Goal: Check status: Check status

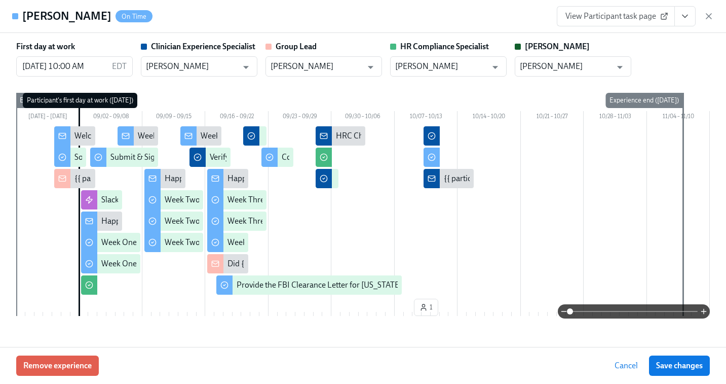
scroll to position [2614, 0]
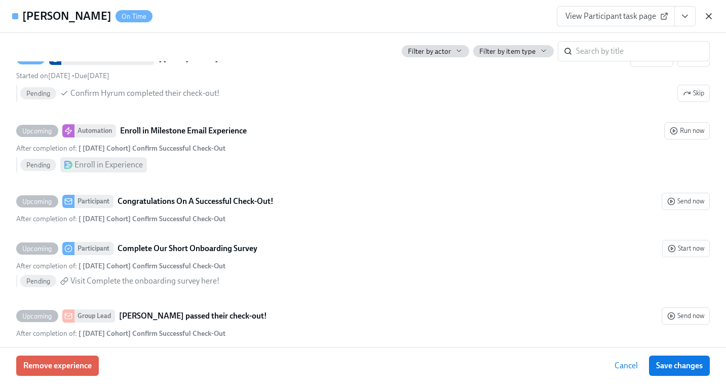
click at [707, 12] on icon "button" at bounding box center [709, 16] width 10 height 10
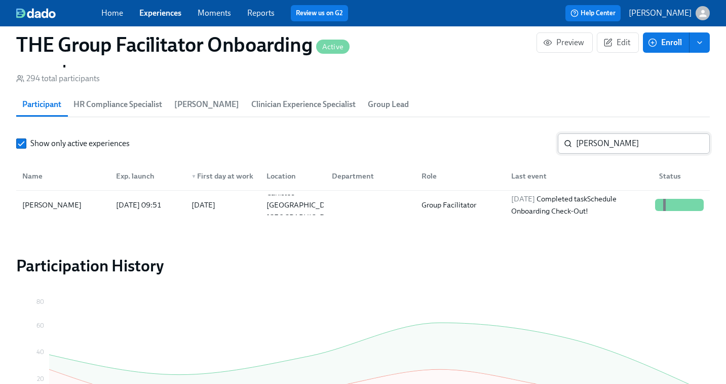
click at [611, 143] on input "[PERSON_NAME]" at bounding box center [643, 143] width 134 height 20
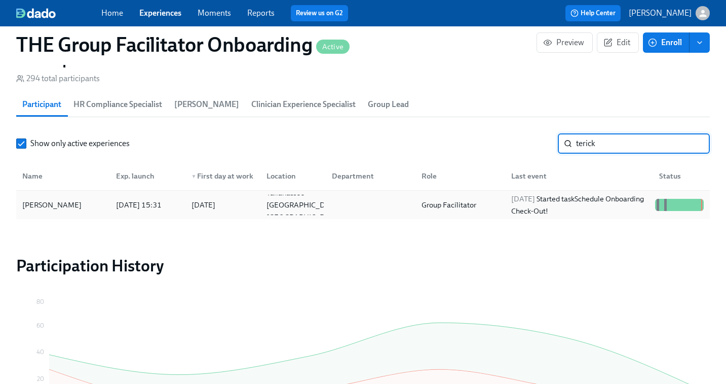
click at [571, 198] on div "[DATE] Started task Schedule Onboarding Check-Out!" at bounding box center [579, 205] width 144 height 24
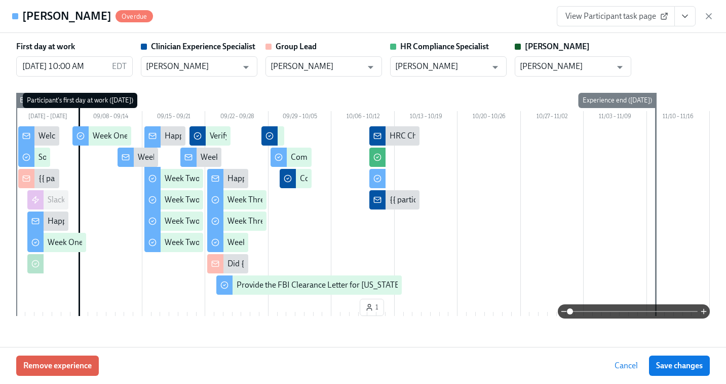
click at [622, 18] on span "View Participant task page" at bounding box center [615, 16] width 101 height 10
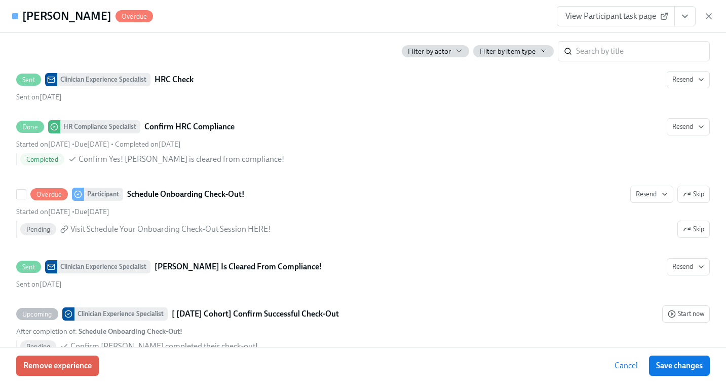
scroll to position [2693, 0]
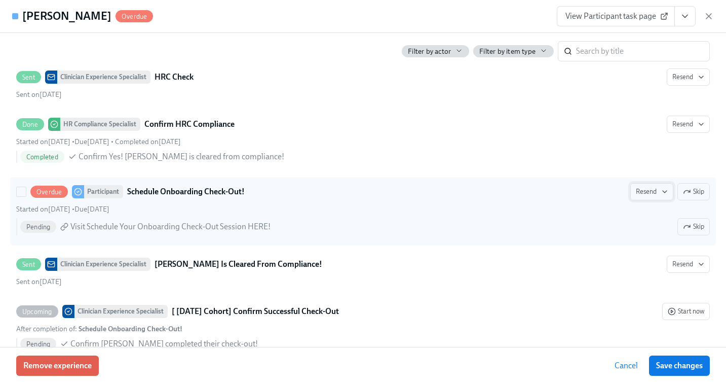
click at [662, 189] on icon "button" at bounding box center [665, 191] width 8 height 8
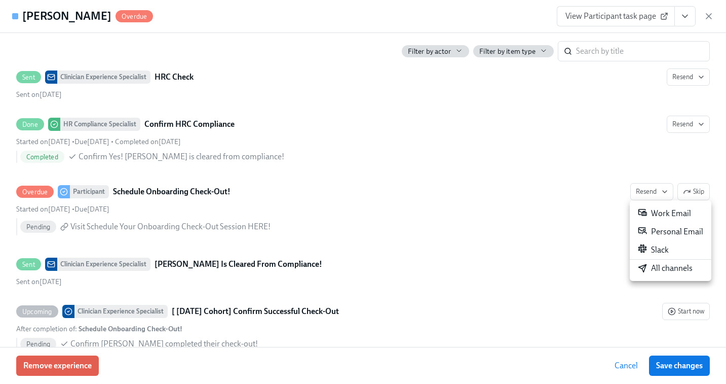
click at [658, 272] on div "All channels" at bounding box center [665, 267] width 55 height 11
click at [713, 15] on icon "button" at bounding box center [709, 16] width 10 height 10
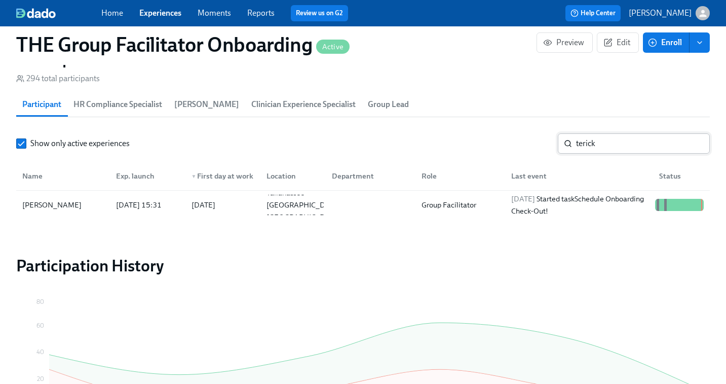
click at [608, 148] on input "terick" at bounding box center [643, 143] width 134 height 20
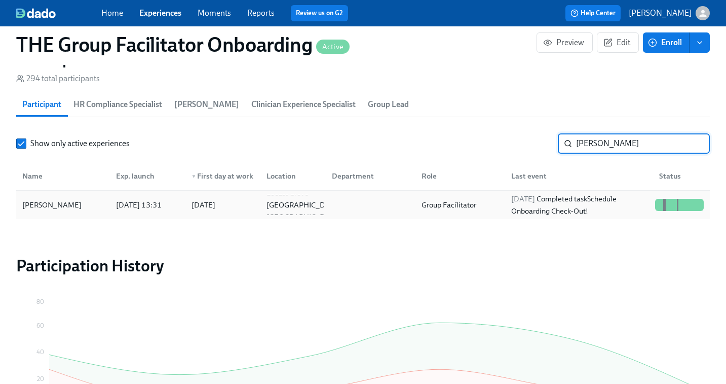
type input "[PERSON_NAME]"
click at [604, 202] on div "[DATE] Completed task Schedule Onboarding Check-Out!" at bounding box center [579, 205] width 144 height 24
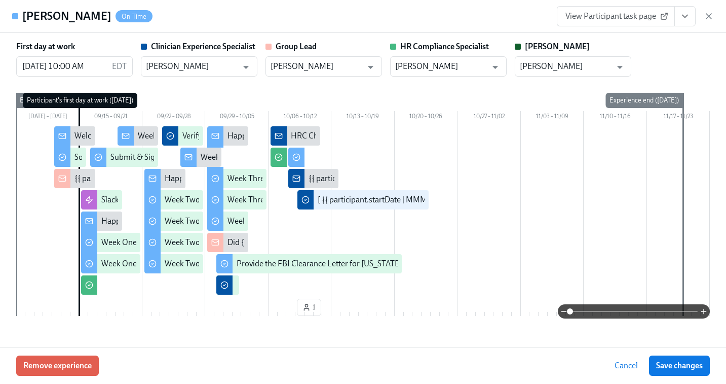
click at [680, 17] on icon "View task page" at bounding box center [685, 16] width 10 height 10
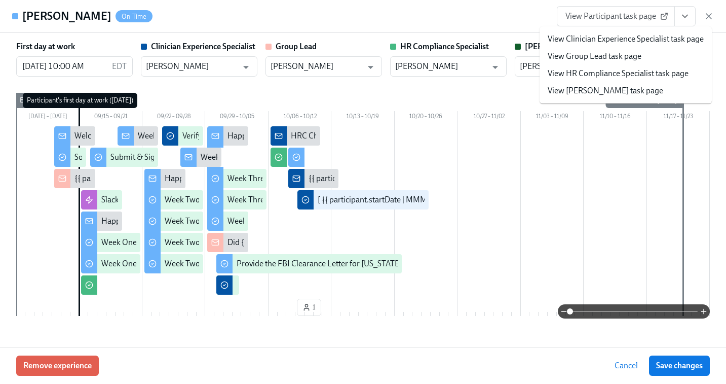
click at [628, 37] on link "View Clinician Experience Specialist task page" at bounding box center [626, 38] width 156 height 11
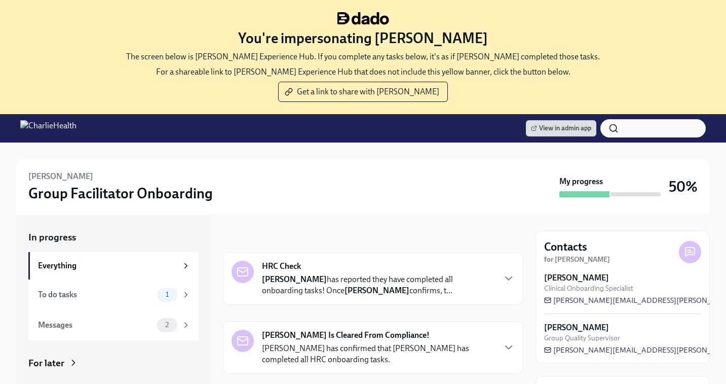
scroll to position [114, 0]
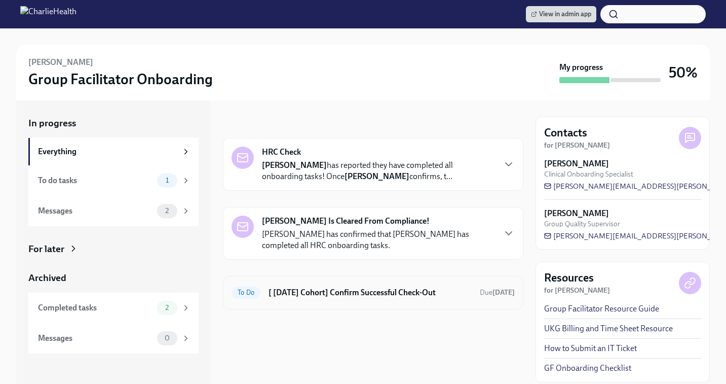
click at [334, 290] on h6 "[ [DATE] Cohort] Confirm Successful Check-Out" at bounding box center [370, 292] width 203 height 11
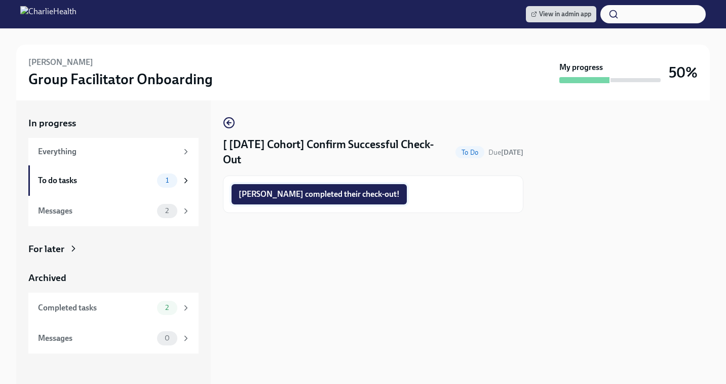
click at [294, 197] on span "[PERSON_NAME] completed their check-out!" at bounding box center [319, 194] width 161 height 10
